Goal: Information Seeking & Learning: Check status

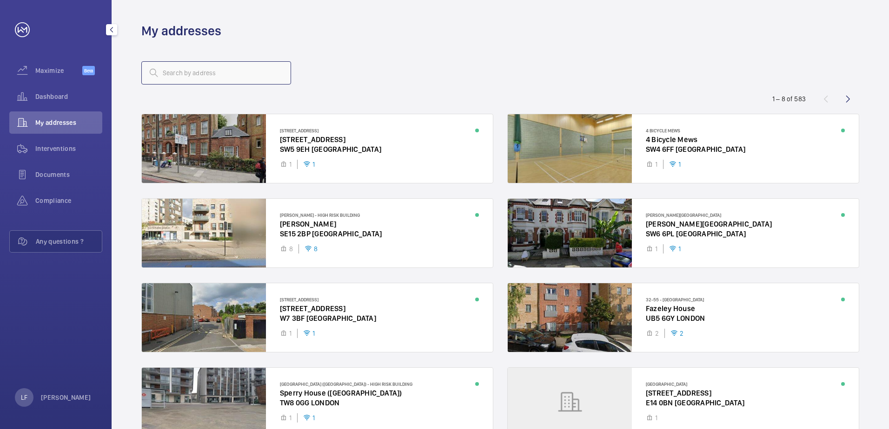
click at [171, 81] on input "text" at bounding box center [216, 72] width 150 height 23
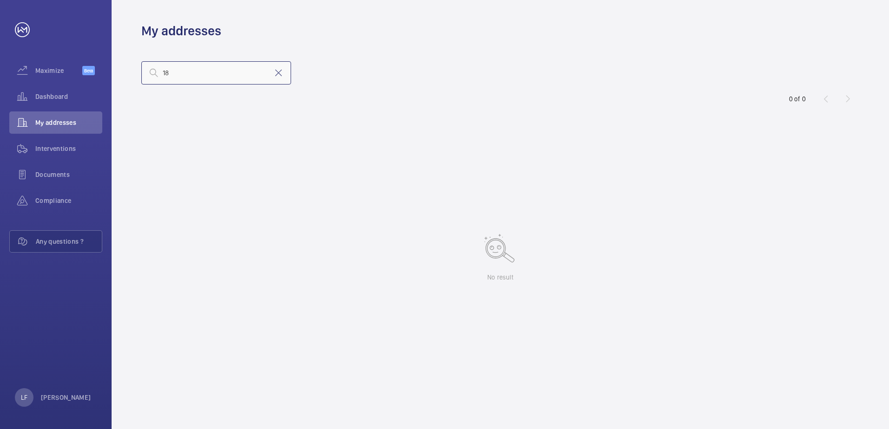
type input "1"
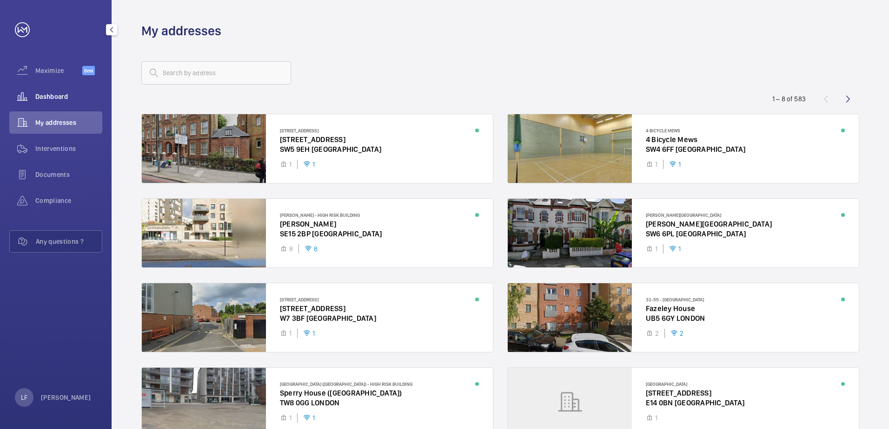
click at [48, 98] on span "Dashboard" at bounding box center [68, 96] width 67 height 9
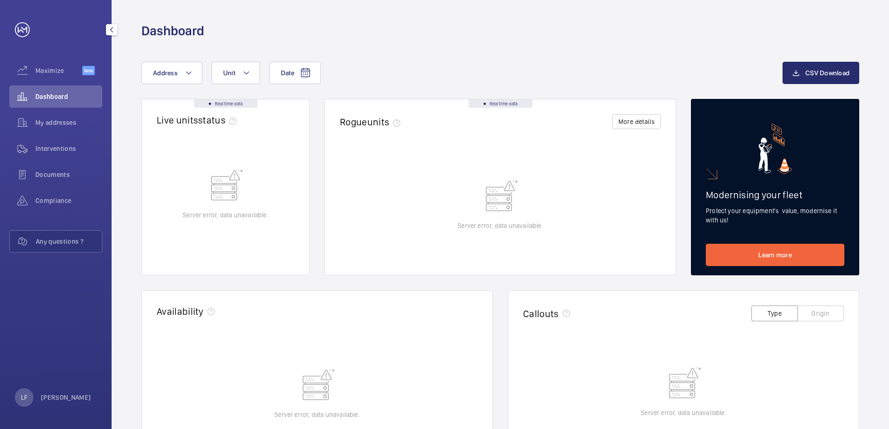
click at [48, 98] on span "Dashboard" at bounding box center [68, 96] width 67 height 9
click at [53, 118] on div "My addresses" at bounding box center [55, 123] width 93 height 22
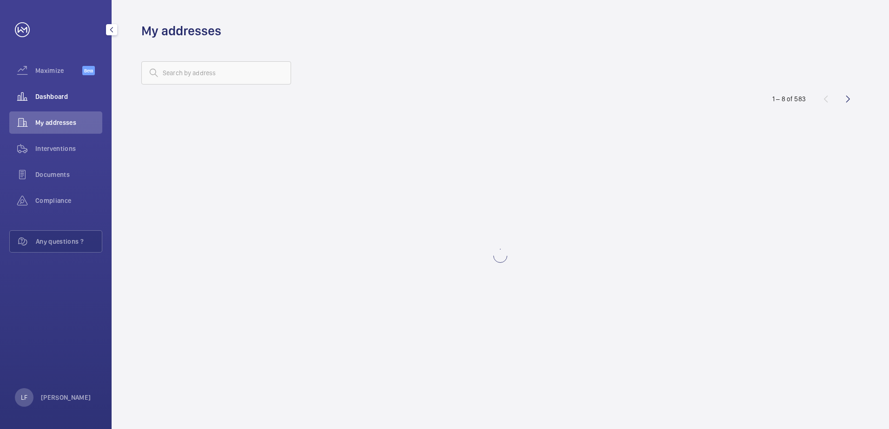
click at [52, 102] on div "Dashboard" at bounding box center [55, 97] width 93 height 22
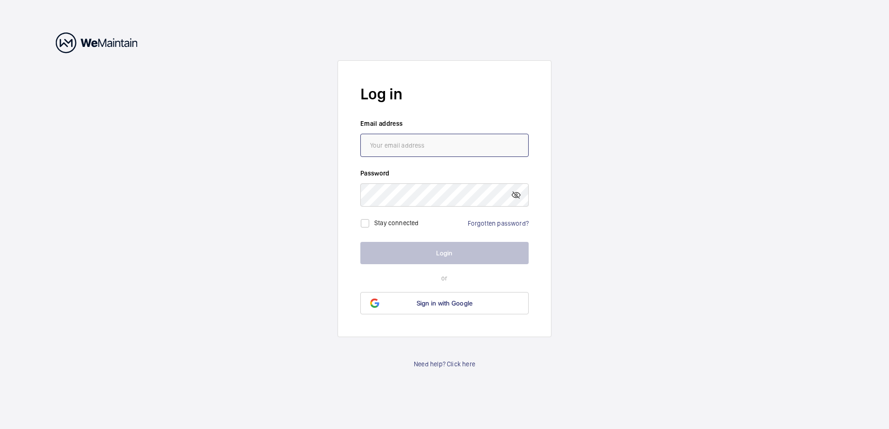
type input "lee.frankis@nhg.org.uk"
click at [449, 258] on button "Login" at bounding box center [444, 253] width 168 height 22
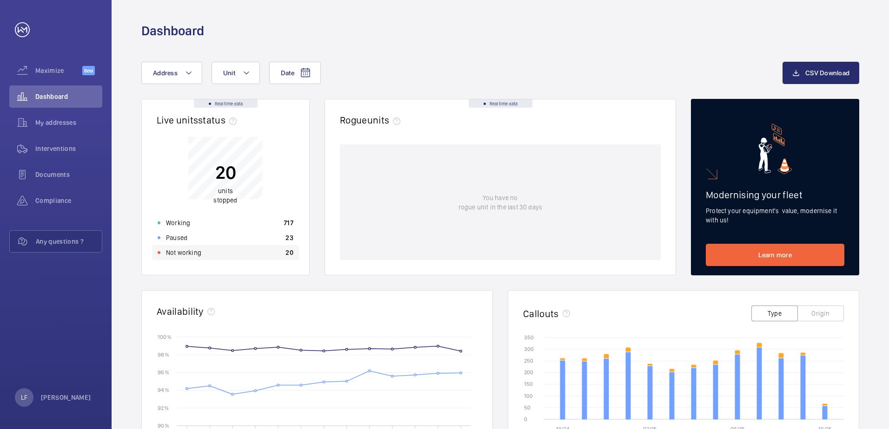
click at [198, 252] on p "Not working" at bounding box center [183, 252] width 35 height 9
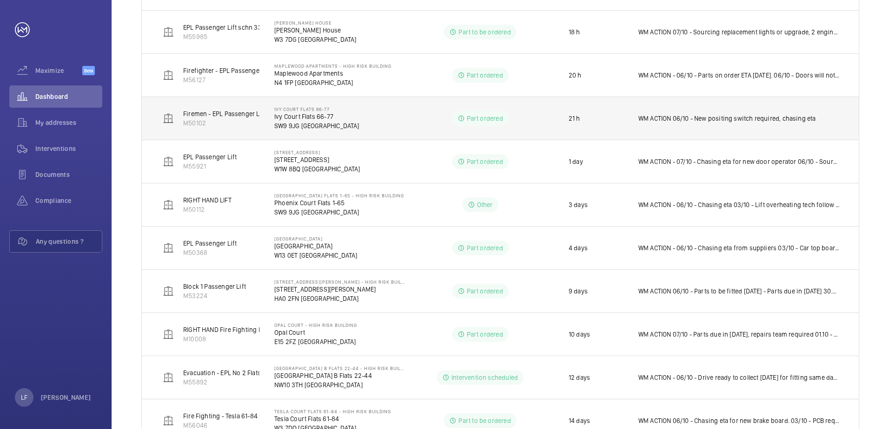
scroll to position [211, 0]
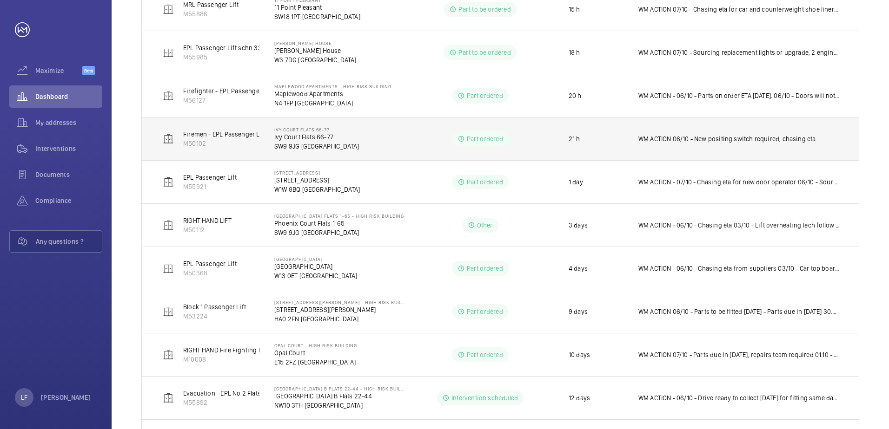
click at [292, 136] on p "Ivy Court Flats 66-77" at bounding box center [316, 136] width 85 height 9
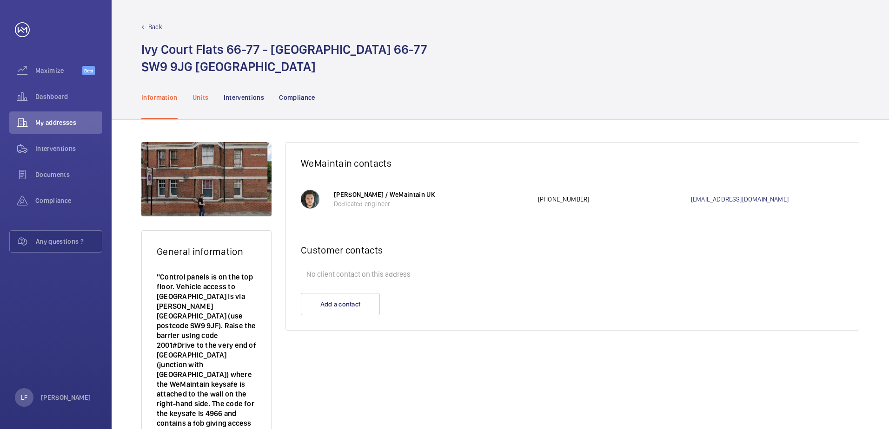
click at [202, 99] on p "Units" at bounding box center [200, 97] width 16 height 9
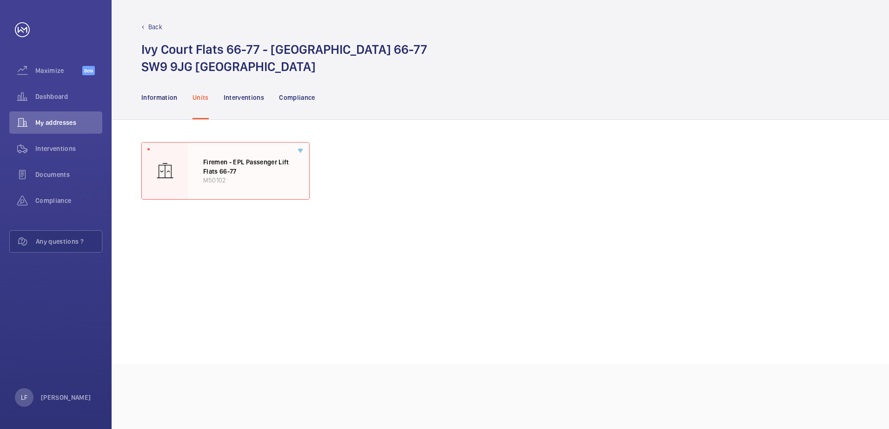
click at [233, 166] on p "Firemen - EPL Passenger Lift Flats 66-77" at bounding box center [248, 167] width 91 height 18
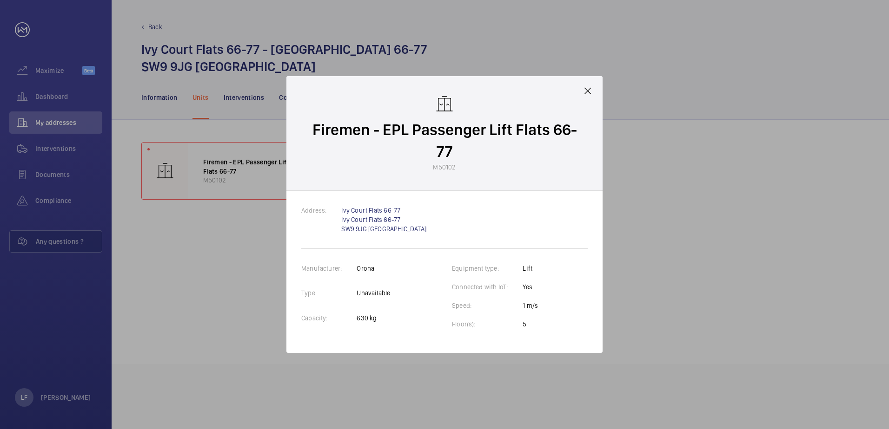
click at [228, 174] on div at bounding box center [444, 214] width 889 height 429
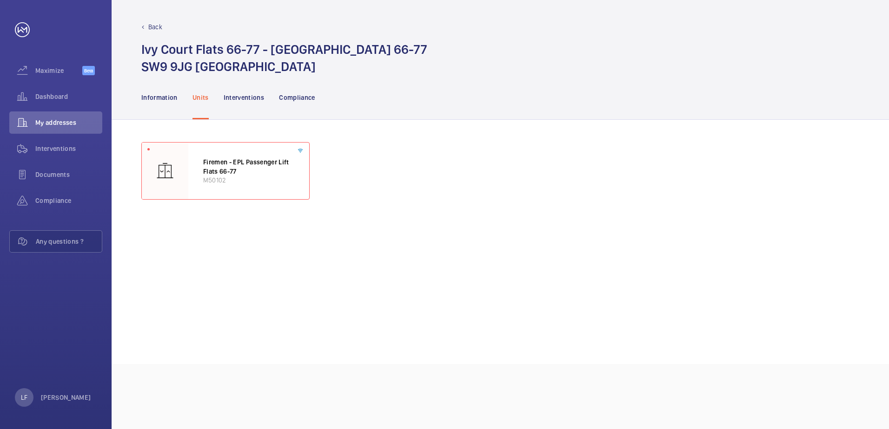
click at [228, 174] on p "Firemen - EPL Passenger Lift Flats 66-77" at bounding box center [248, 167] width 91 height 18
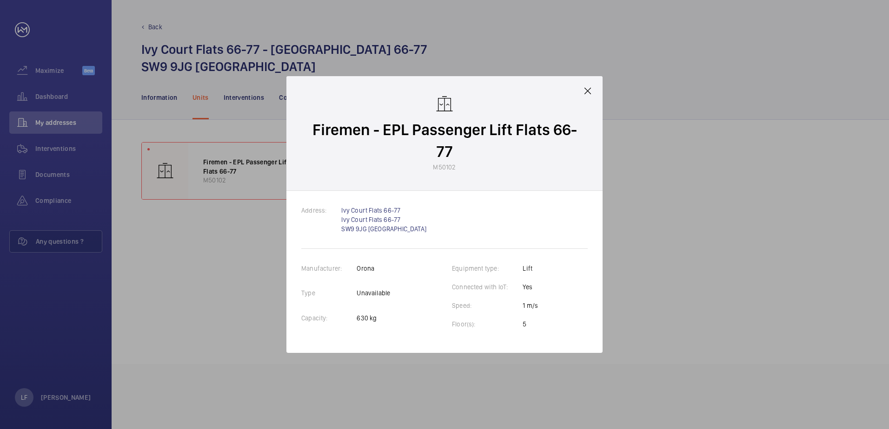
click at [587, 93] on mat-icon at bounding box center [587, 91] width 11 height 11
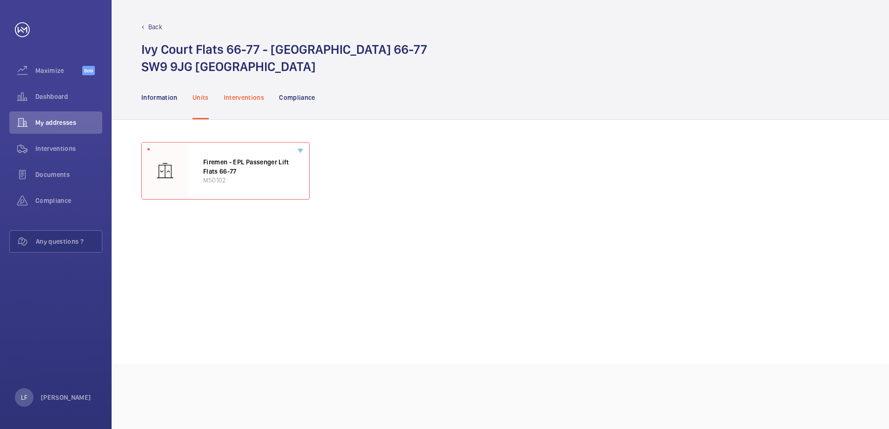
click at [245, 99] on p "Interventions" at bounding box center [244, 97] width 41 height 9
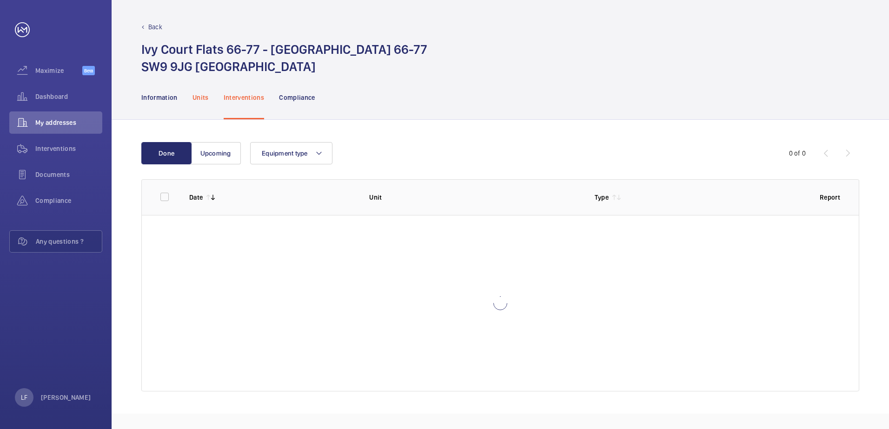
click at [206, 99] on p "Units" at bounding box center [200, 97] width 16 height 9
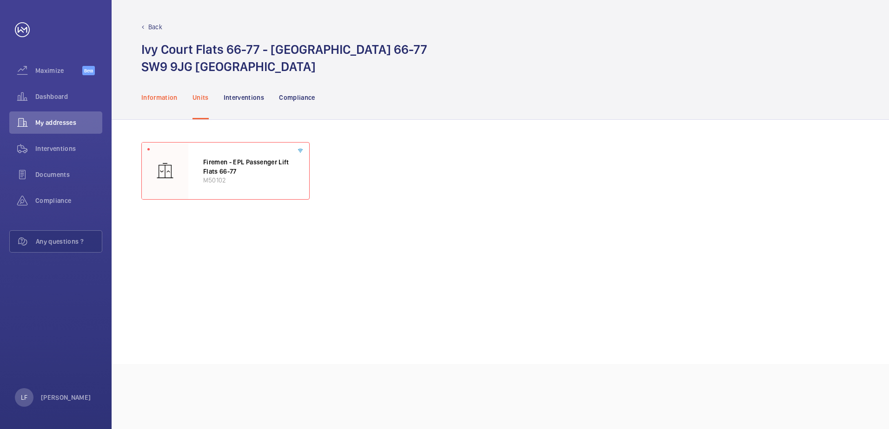
click at [165, 98] on p "Information" at bounding box center [159, 97] width 36 height 9
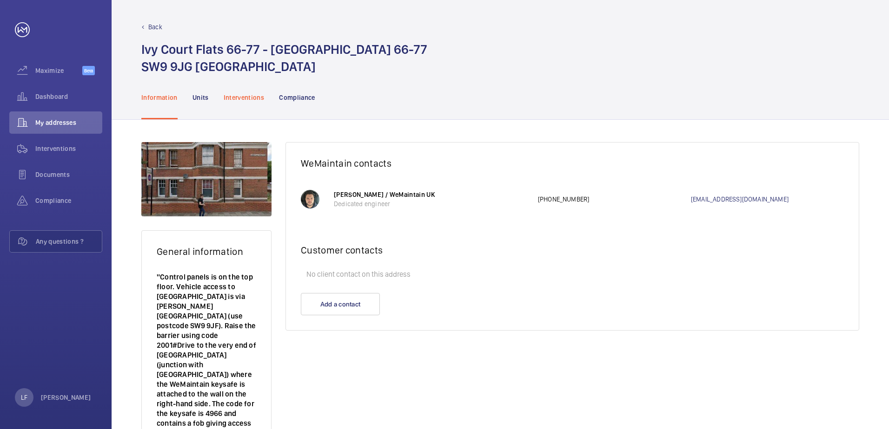
click at [242, 95] on p "Interventions" at bounding box center [244, 97] width 41 height 9
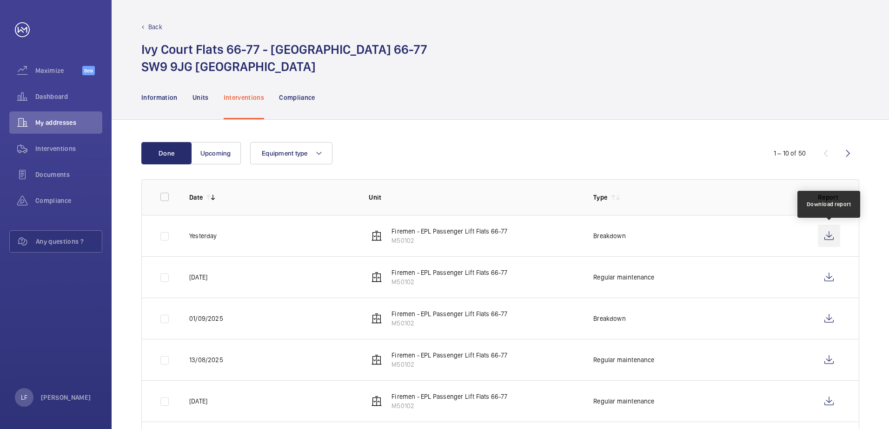
click at [818, 233] on wm-front-icon-button at bounding box center [829, 236] width 22 height 22
click at [60, 101] on span "Dashboard" at bounding box center [68, 96] width 67 height 9
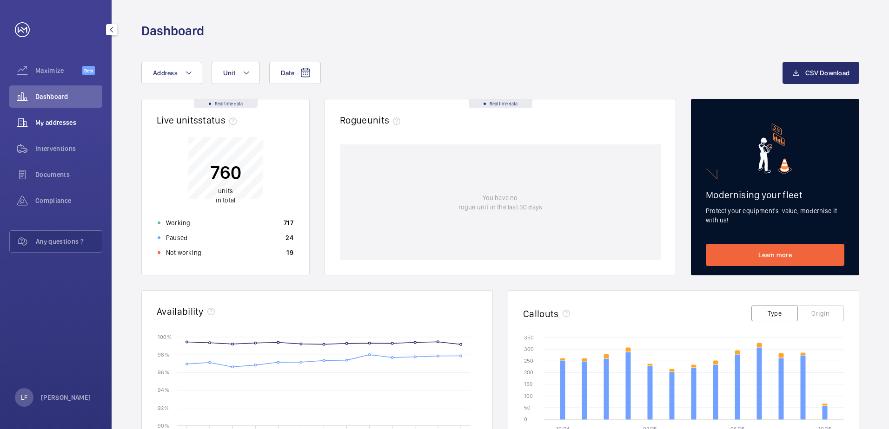
click at [60, 118] on span "My addresses" at bounding box center [68, 122] width 67 height 9
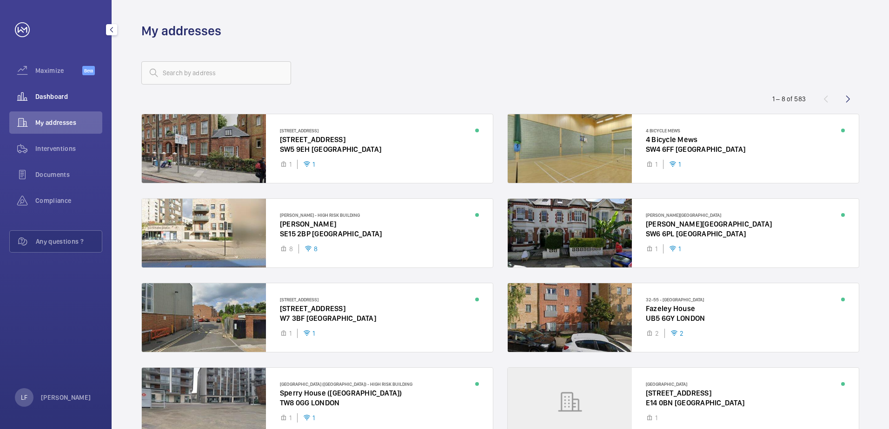
click at [30, 90] on wm-front-icon-button at bounding box center [22, 97] width 26 height 22
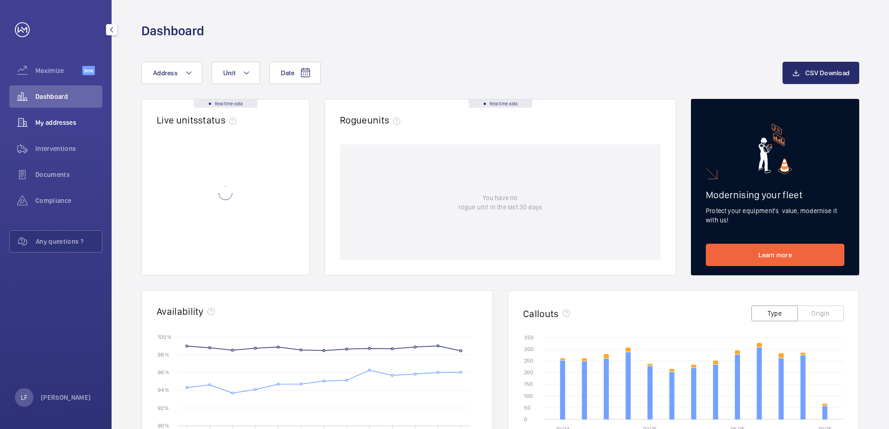
click at [59, 126] on span "My addresses" at bounding box center [68, 122] width 67 height 9
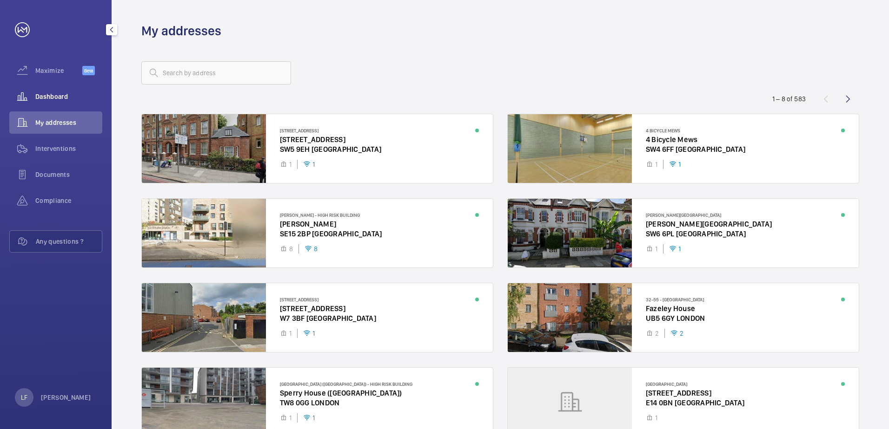
click at [65, 99] on span "Dashboard" at bounding box center [68, 96] width 67 height 9
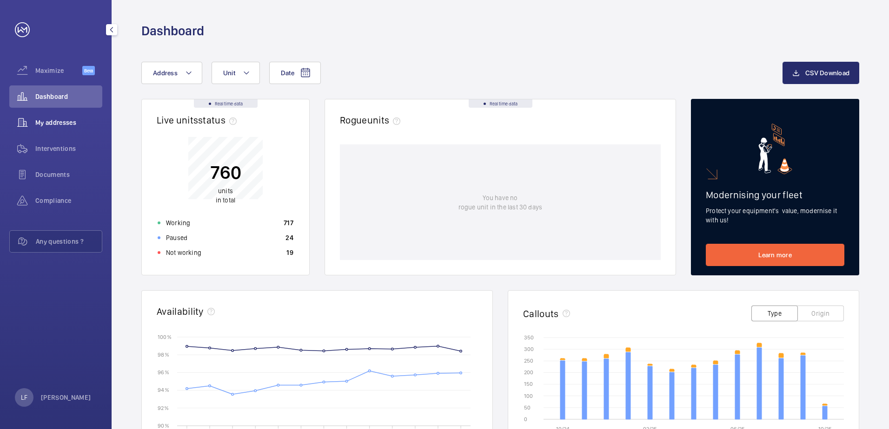
click at [53, 128] on div "My addresses" at bounding box center [55, 123] width 93 height 22
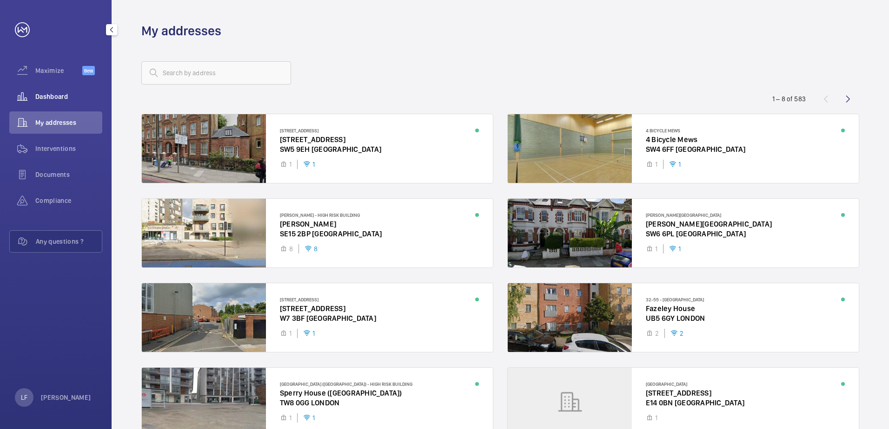
click at [51, 100] on span "Dashboard" at bounding box center [68, 96] width 67 height 9
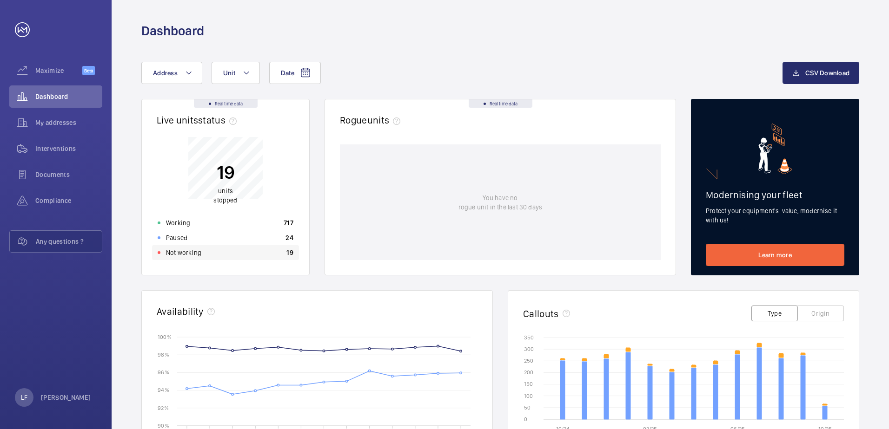
click at [207, 249] on div "Not working 19" at bounding box center [225, 252] width 147 height 15
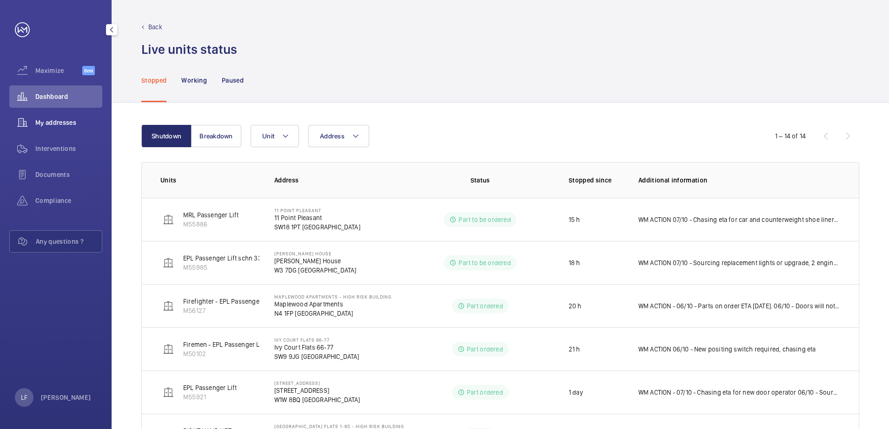
click at [59, 128] on div "My addresses" at bounding box center [55, 123] width 93 height 22
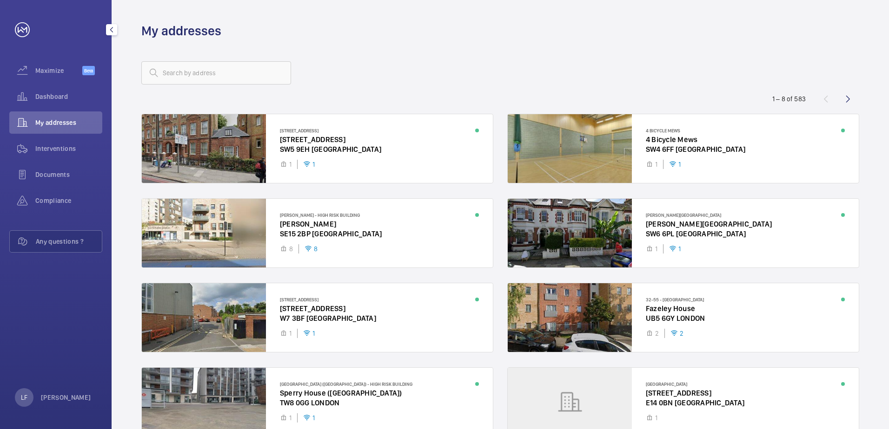
click at [175, 85] on wm-front-address-list "1 – 8 of 583 46 Warwick Road 46 Warwick Road SW5 9EH LONDON 1 1 4 Bicycle Mews …" at bounding box center [500, 262] width 777 height 444
click at [177, 78] on input "text" at bounding box center [216, 72] width 150 height 23
drag, startPoint x: 736, startPoint y: 200, endPoint x: 1049, endPoint y: 280, distance: 323.7
click at [888, 280] on html "Your request has been sent. We will contact you soon. Maximize Beta Dashboard M…" at bounding box center [444, 214] width 889 height 429
click at [409, 65] on div at bounding box center [500, 73] width 718 height 22
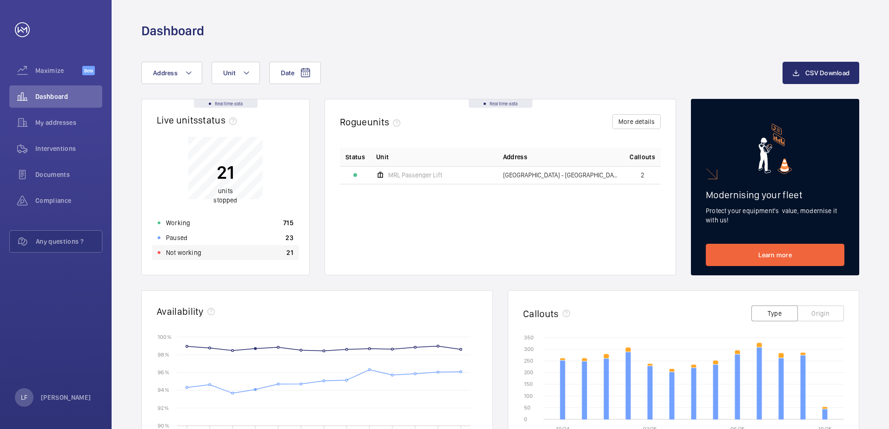
click at [192, 254] on p "Not working" at bounding box center [183, 252] width 35 height 9
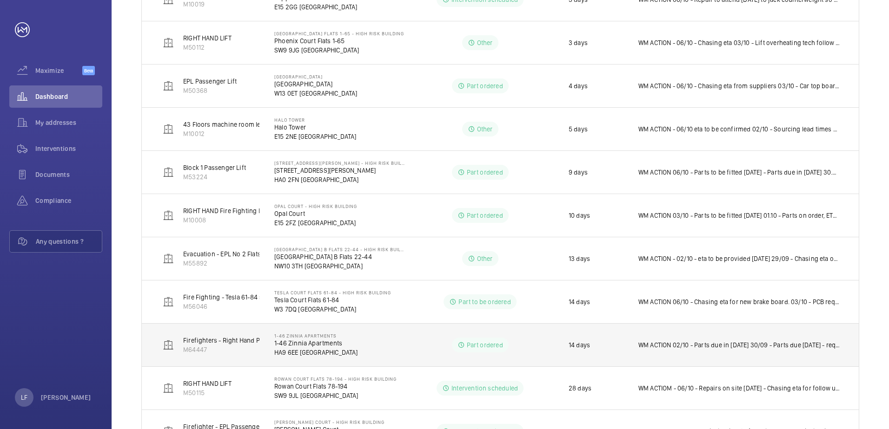
scroll to position [353, 0]
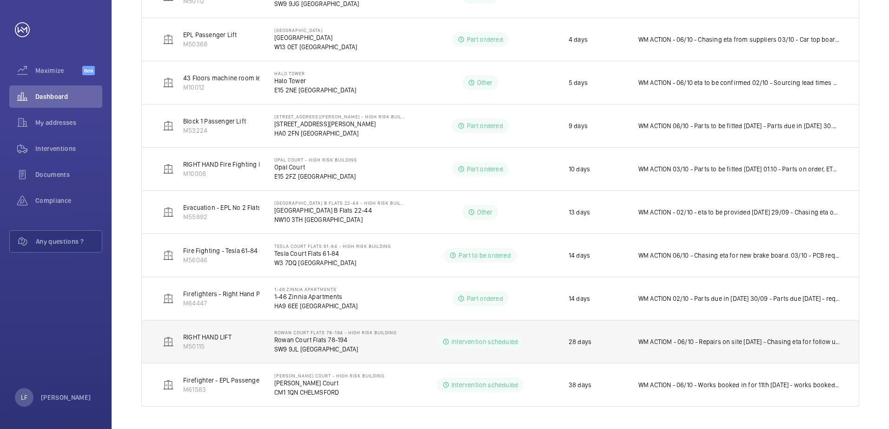
click at [297, 347] on p "SW9 9JL [GEOGRAPHIC_DATA]" at bounding box center [335, 349] width 122 height 9
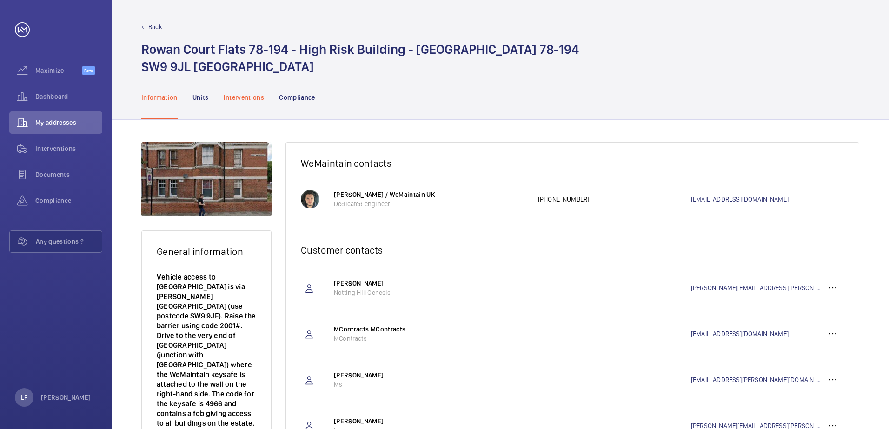
click at [246, 101] on p "Interventions" at bounding box center [244, 97] width 41 height 9
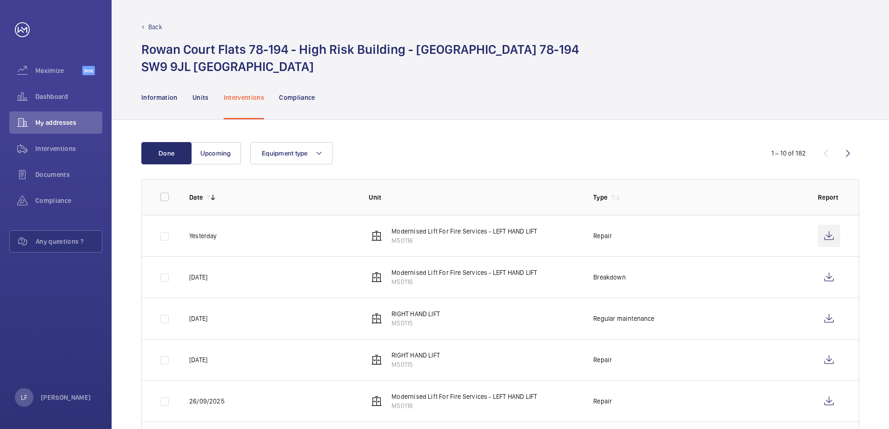
click at [825, 237] on wm-front-icon-button at bounding box center [829, 236] width 22 height 22
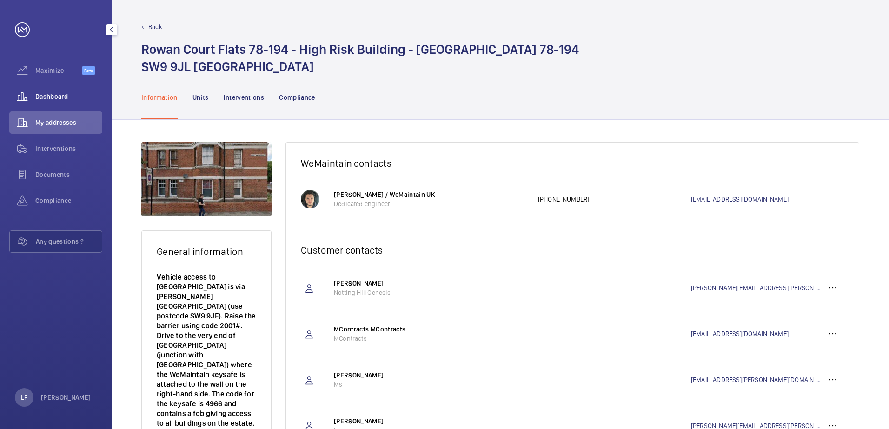
click at [51, 91] on div "Dashboard" at bounding box center [55, 97] width 93 height 22
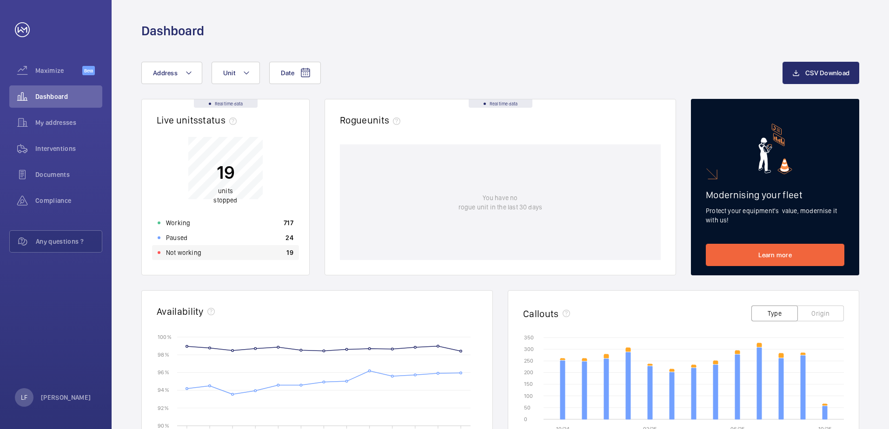
click at [255, 257] on div "Not working 19" at bounding box center [225, 252] width 147 height 15
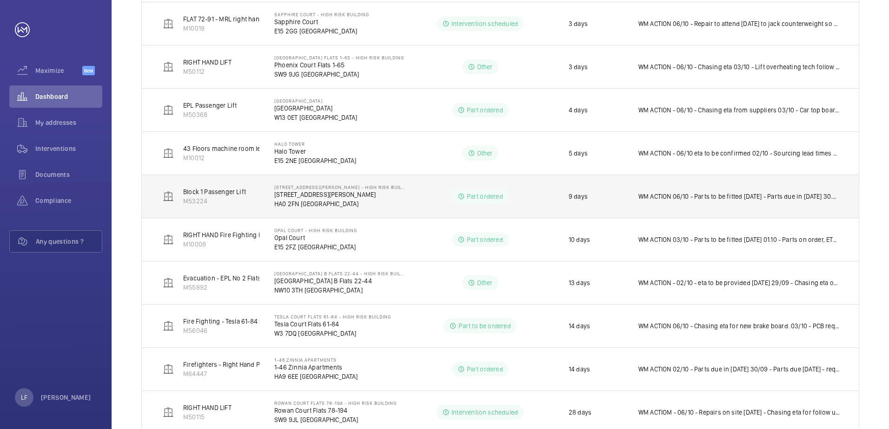
scroll to position [353, 0]
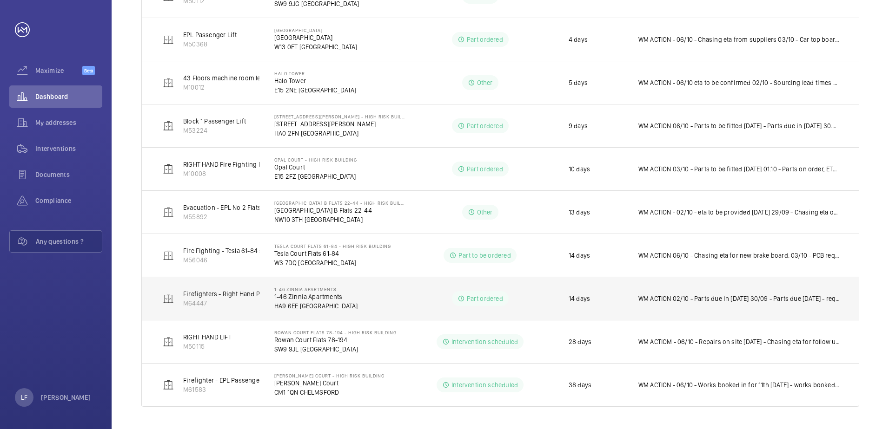
click at [291, 298] on p "1-46 Zinnia Apartments" at bounding box center [316, 296] width 84 height 9
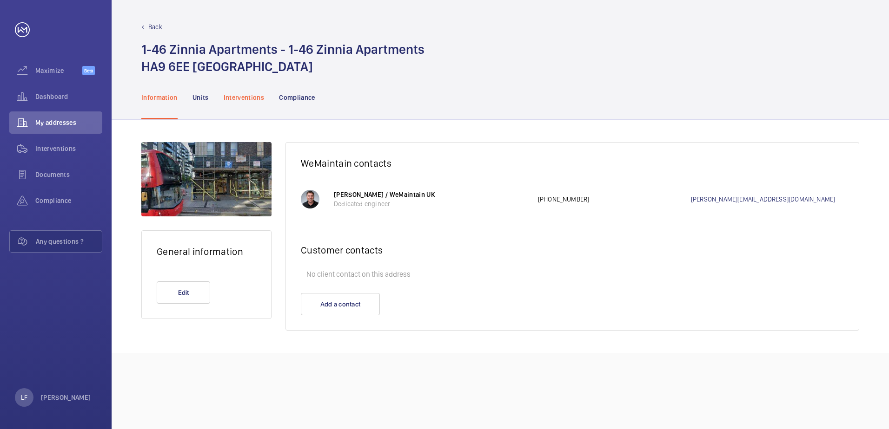
click at [248, 93] on div "Interventions" at bounding box center [244, 97] width 41 height 44
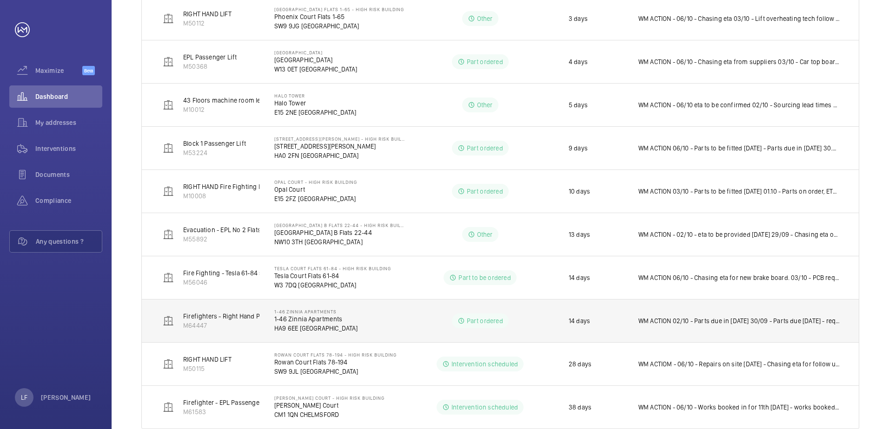
scroll to position [353, 0]
